Goal: Find specific fact: Find specific fact

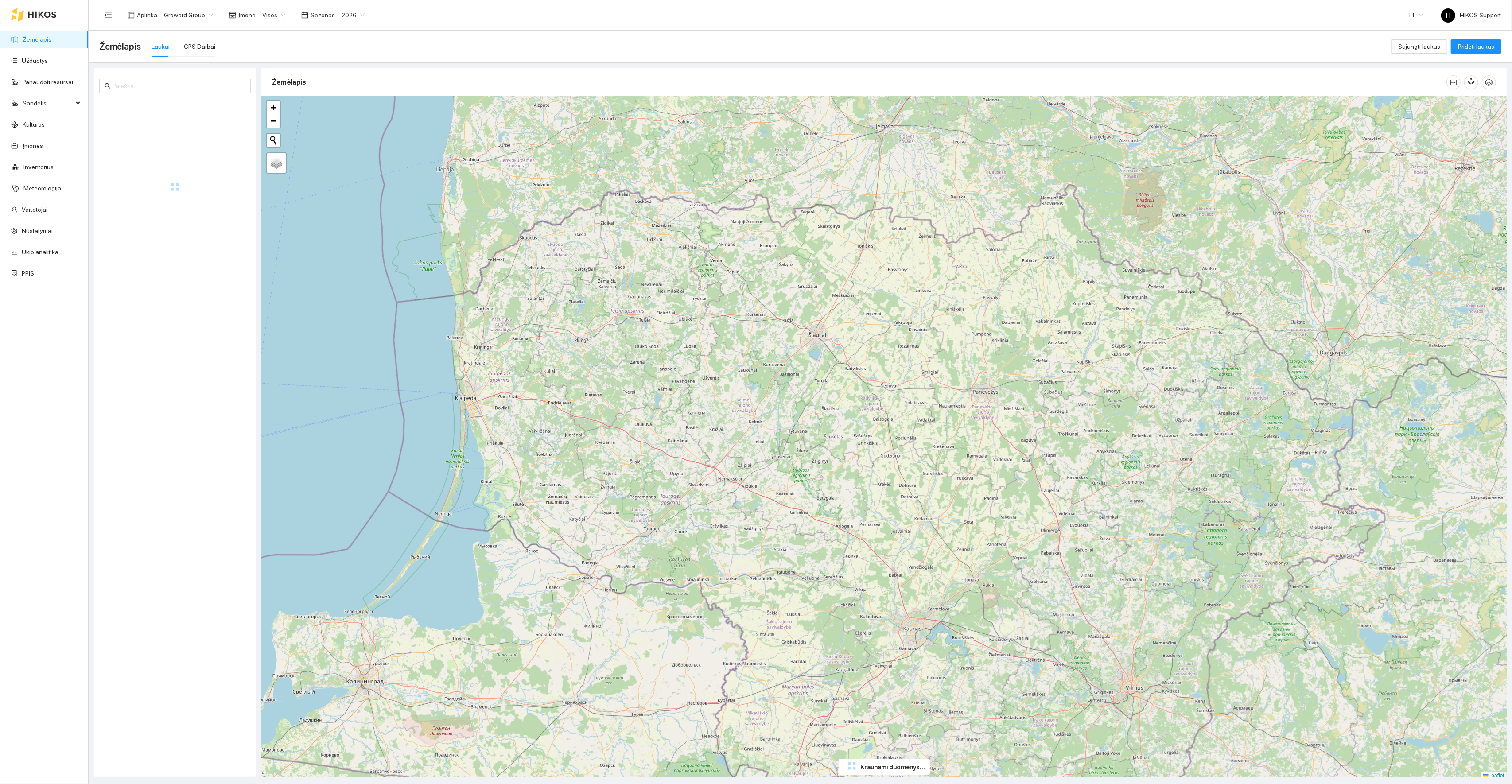
click at [194, 10] on span "Groward Group" at bounding box center [188, 15] width 49 height 13
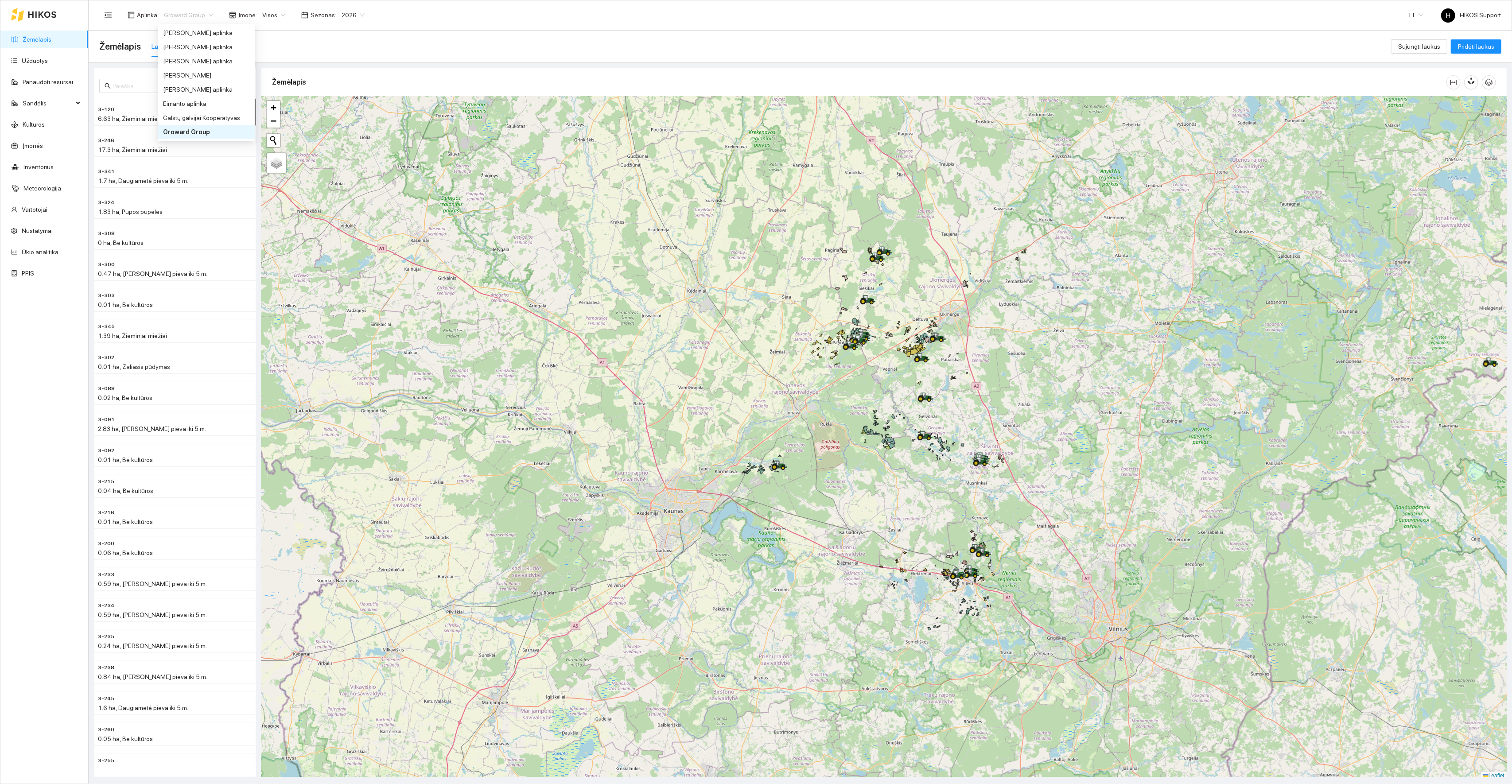
click at [274, 12] on span "Visos" at bounding box center [274, 15] width 23 height 13
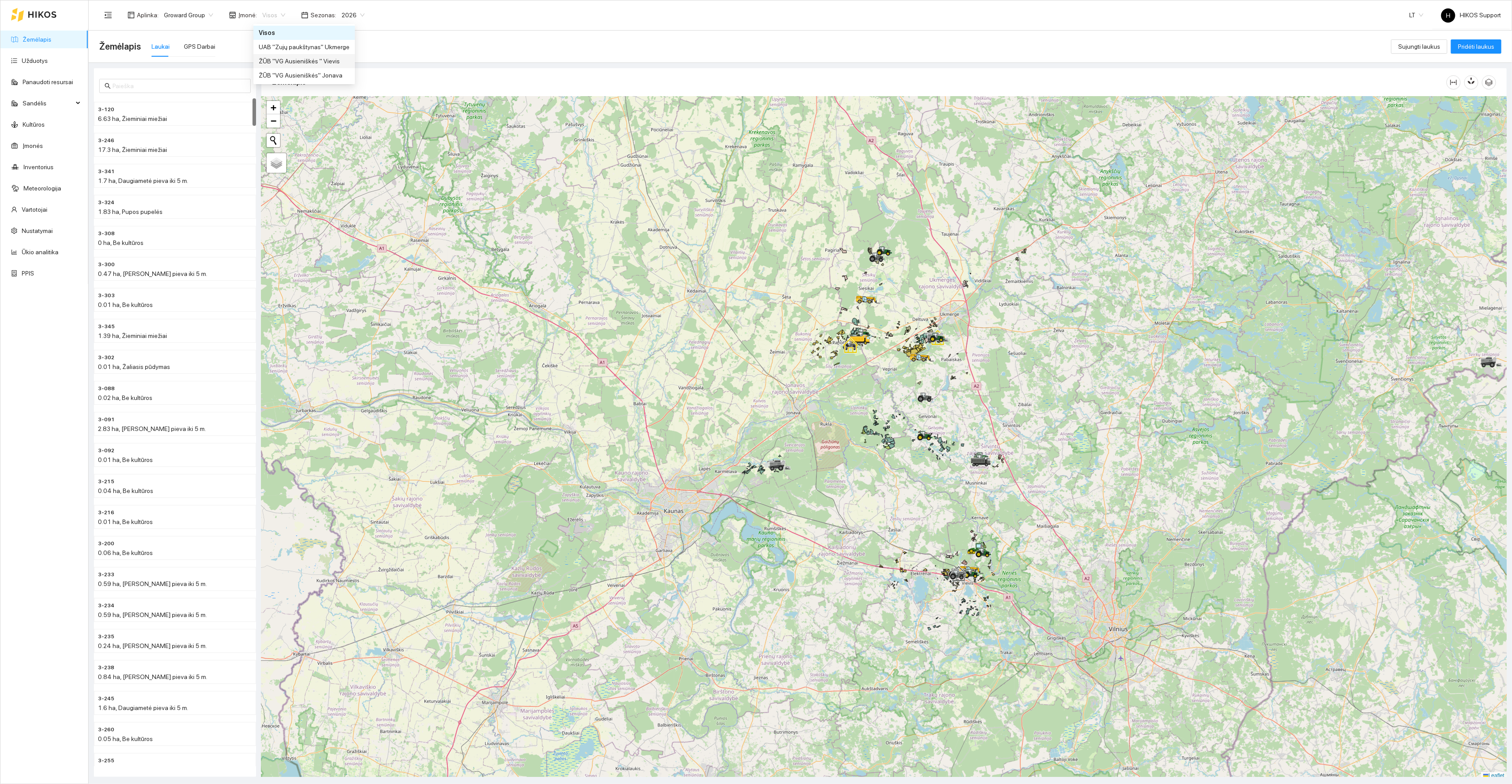
click at [293, 55] on div "ŽŪB "VG Ausieniškės " Vievis" at bounding box center [304, 61] width 102 height 14
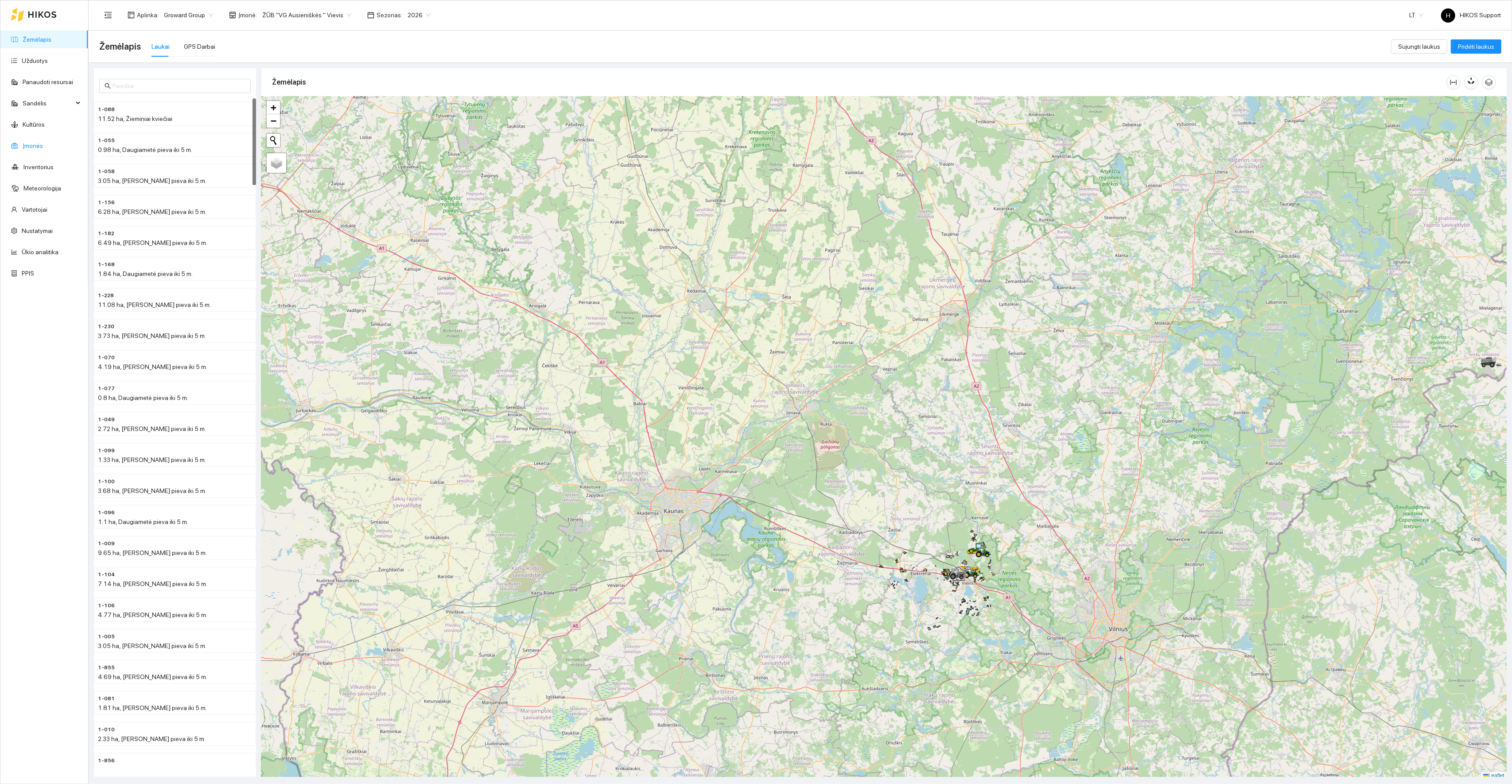
click at [37, 146] on link "Įmonės" at bounding box center [32, 146] width 21 height 7
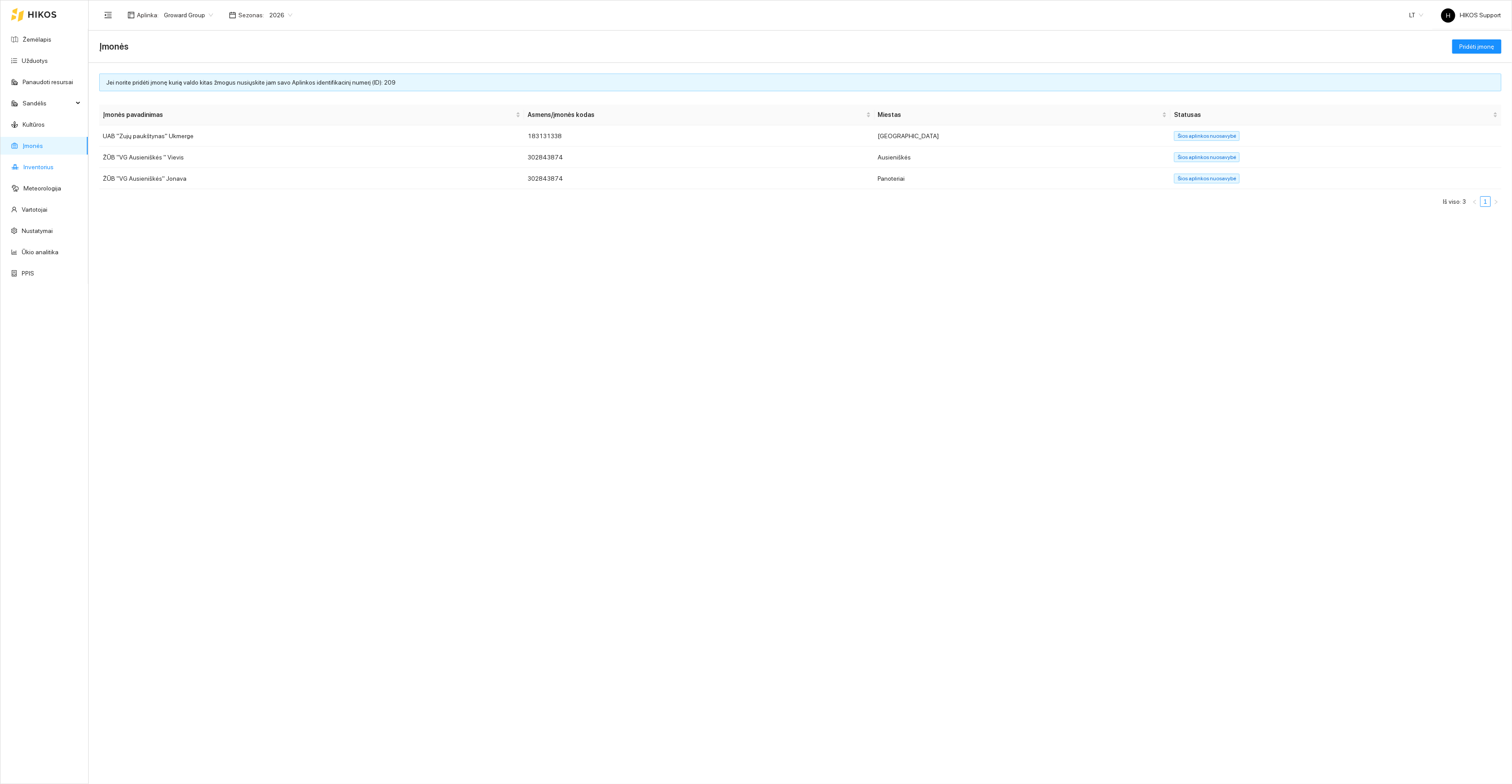
click at [38, 168] on link "Inventorius" at bounding box center [38, 167] width 30 height 7
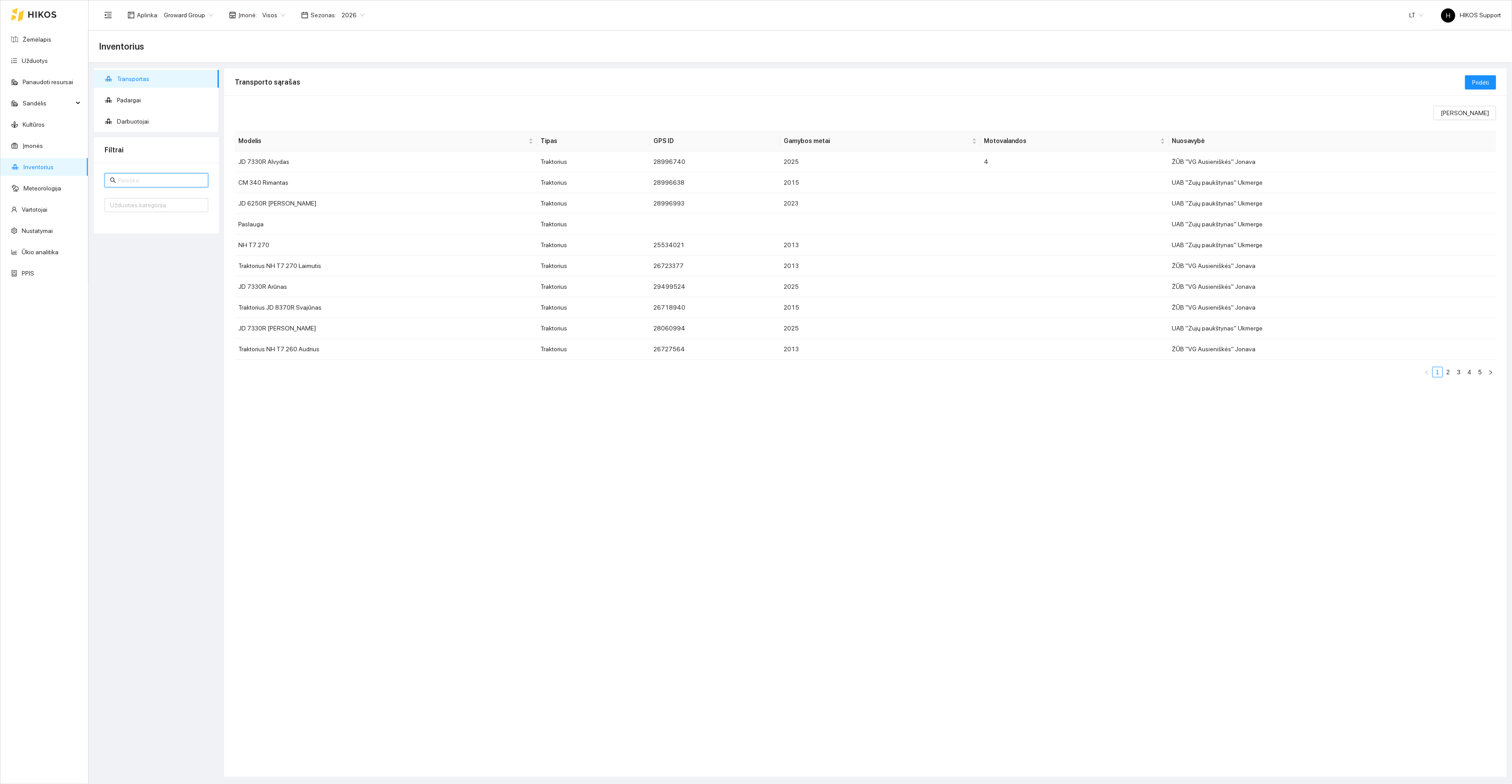
click at [153, 180] on input "text" at bounding box center [160, 180] width 85 height 10
type input "JD"
click at [1480, 375] on link "2" at bounding box center [1480, 372] width 10 height 10
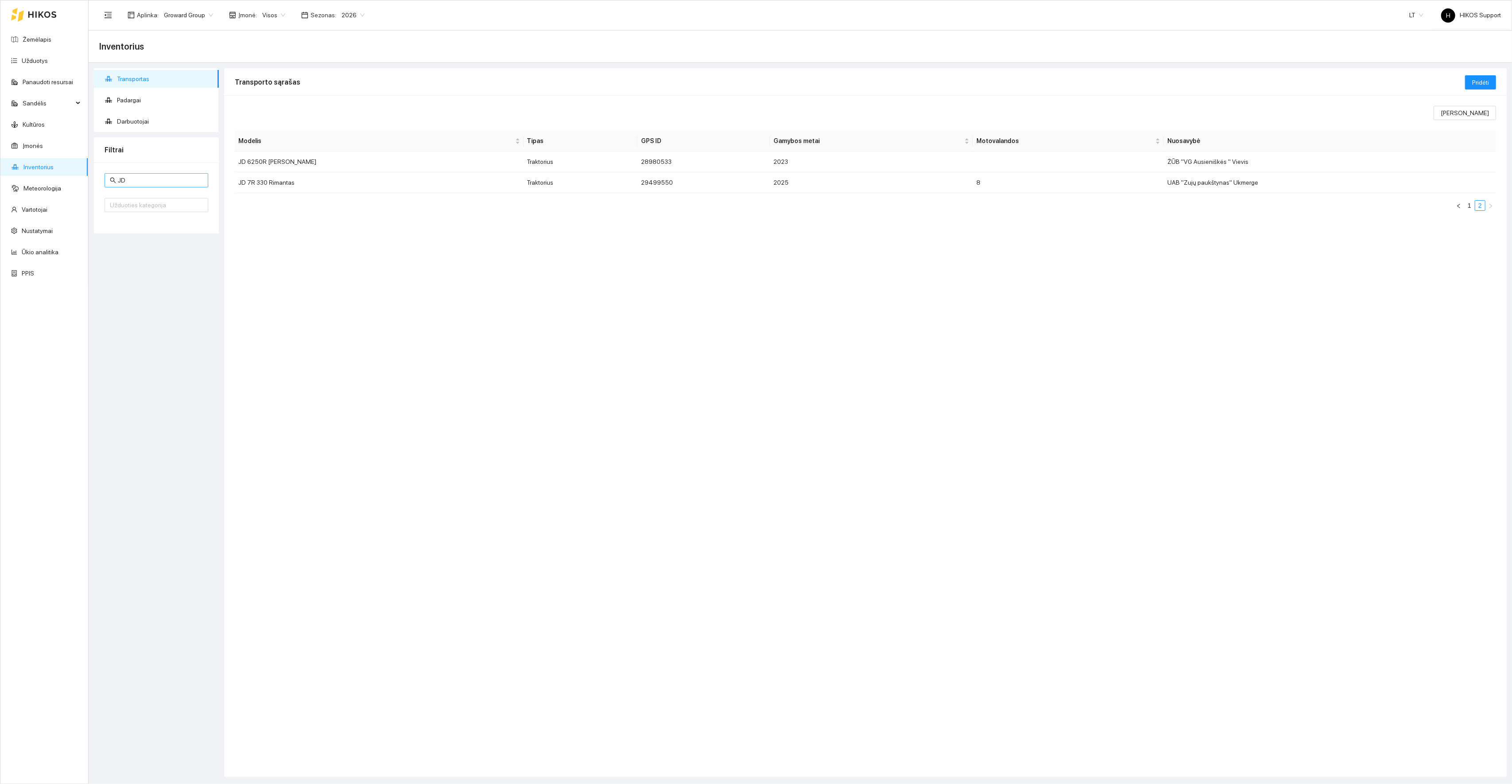
click at [145, 181] on input "JD" at bounding box center [160, 180] width 85 height 10
type input "6215"
click at [266, 155] on td "JD 6215R VP" at bounding box center [322, 161] width 174 height 21
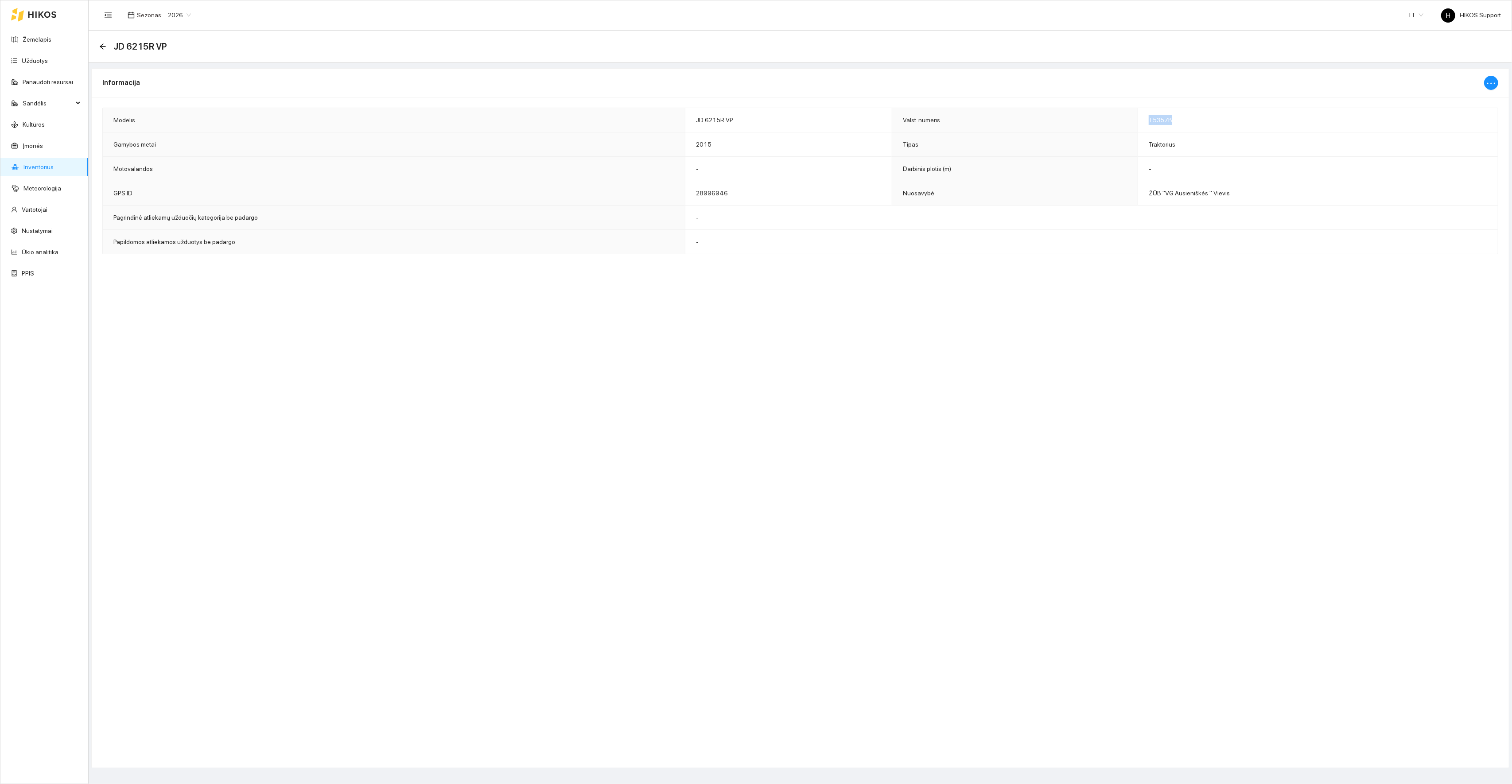
drag, startPoint x: 1180, startPoint y: 119, endPoint x: 1149, endPoint y: 120, distance: 31.0
click at [1149, 120] on td "T5357B" at bounding box center [1318, 120] width 360 height 25
copy span "T5357B"
click at [697, 120] on span "JD 6215R VP" at bounding box center [714, 120] width 37 height 7
drag, startPoint x: 699, startPoint y: 119, endPoint x: 717, endPoint y: 119, distance: 18.0
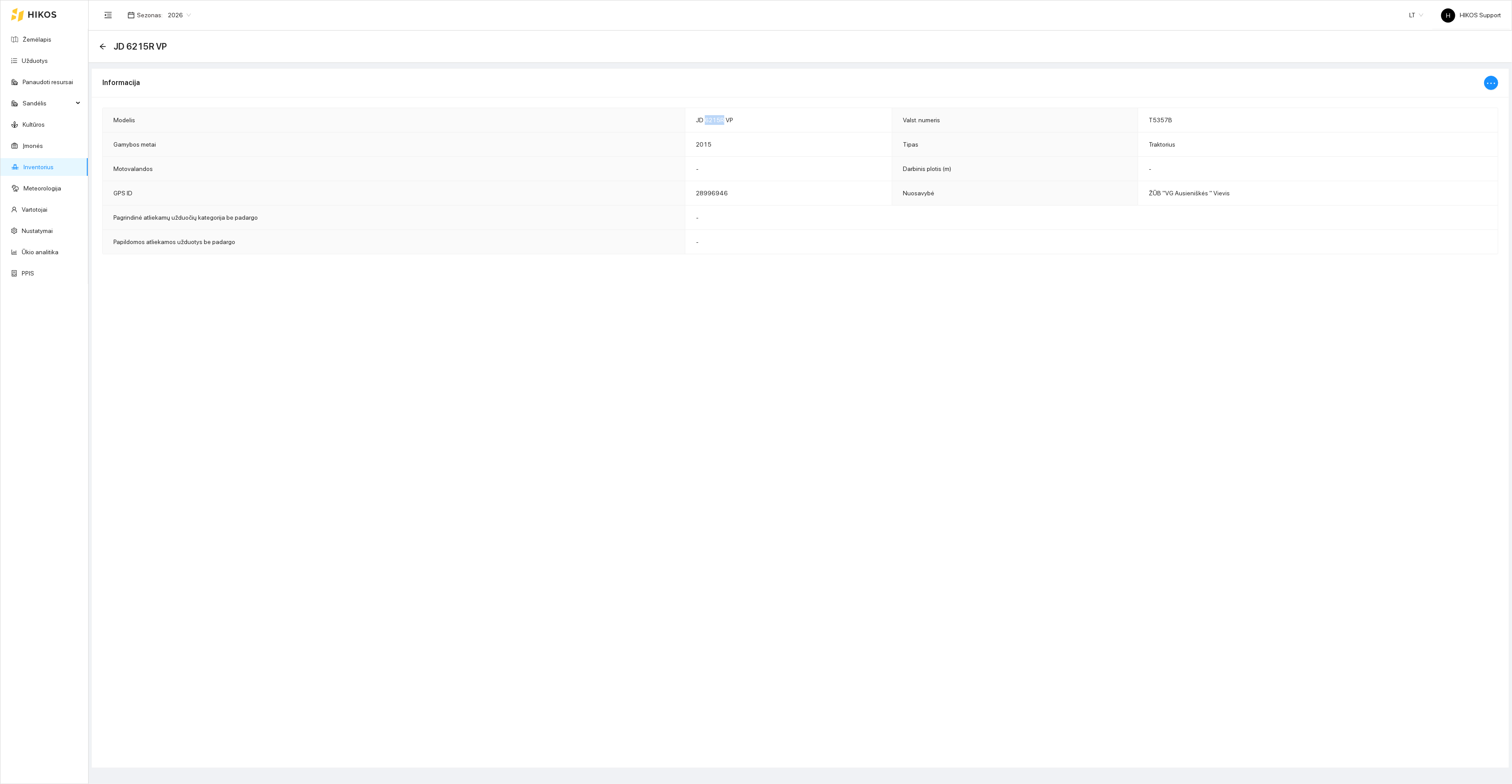
click at [717, 119] on span "JD 6215R VP" at bounding box center [714, 120] width 37 height 7
copy span "6215R"
